Goal: Use online tool/utility: Utilize a website feature to perform a specific function

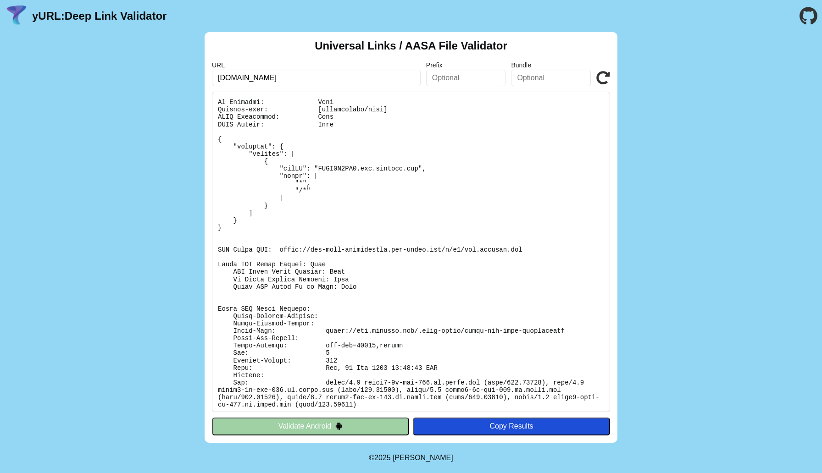
scroll to position [23, 0]
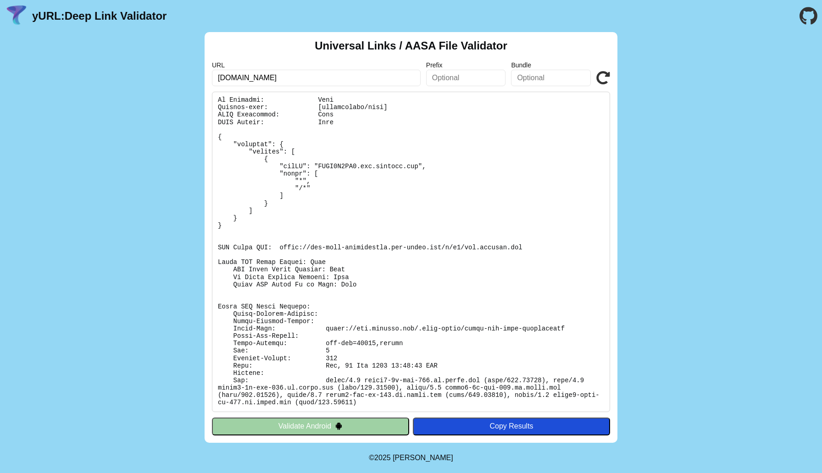
click at [290, 424] on button "Validate Android" at bounding box center [310, 426] width 197 height 17
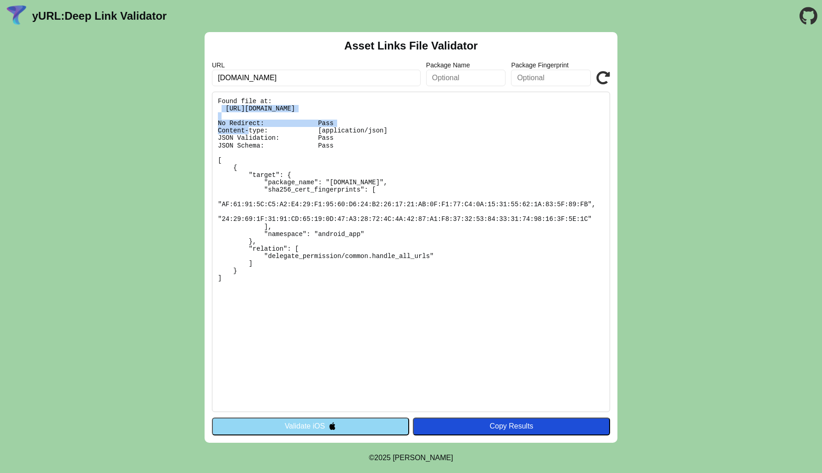
drag, startPoint x: 221, startPoint y: 111, endPoint x: 485, endPoint y: 110, distance: 264.2
click at [485, 110] on pre "Found file at: [URL][DOMAIN_NAME] No Redirect: Pass Content-type: [application/…" at bounding box center [411, 252] width 398 height 321
copy pre "https://app.xccesso.com/.well-known/assetlinks.json"
click at [293, 434] on button "Validate iOS" at bounding box center [310, 426] width 197 height 17
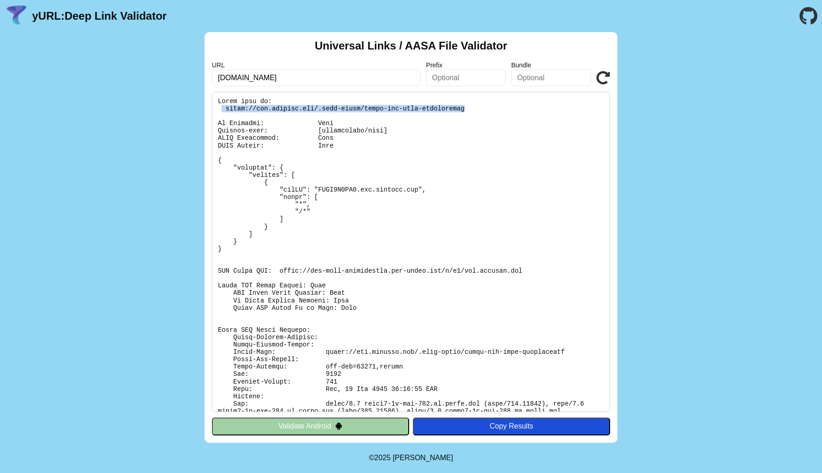
drag, startPoint x: 223, startPoint y: 109, endPoint x: 471, endPoint y: 109, distance: 248.2
click at [471, 109] on pre at bounding box center [411, 252] width 398 height 321
copy pre "[URL][DOMAIN_NAME]"
click at [314, 430] on button "Validate Android" at bounding box center [310, 426] width 197 height 17
